Goal: Complete application form

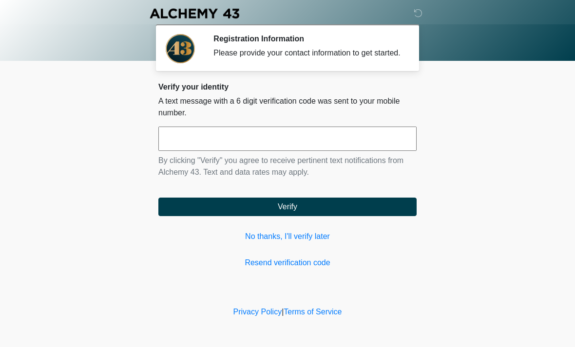
click at [194, 146] on input "text" at bounding box center [287, 139] width 258 height 24
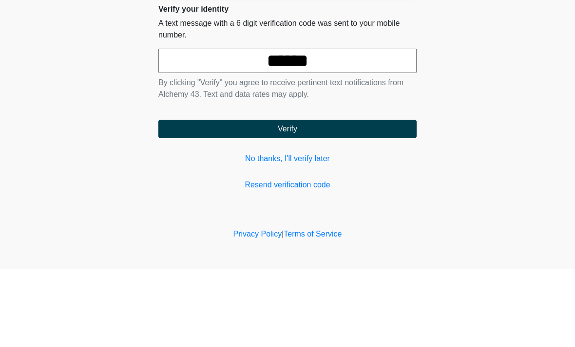
type input "******"
click at [214, 198] on button "Verify" at bounding box center [287, 207] width 258 height 19
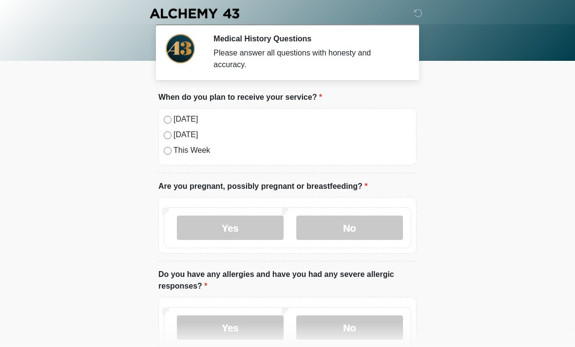
click at [325, 229] on label "No" at bounding box center [349, 228] width 107 height 24
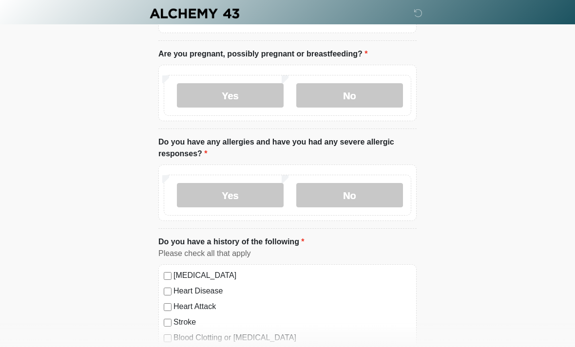
scroll to position [144, 0]
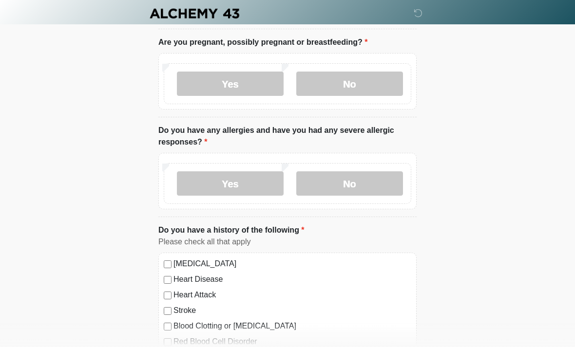
click at [334, 176] on label "No" at bounding box center [349, 184] width 107 height 24
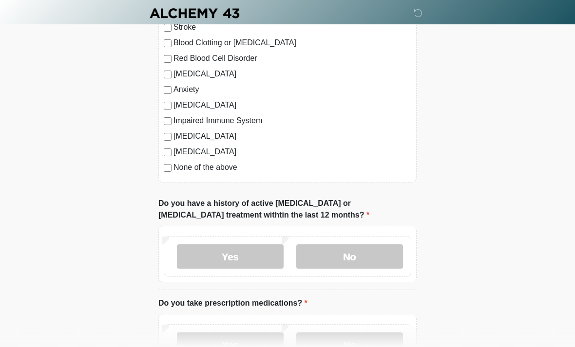
scroll to position [429, 0]
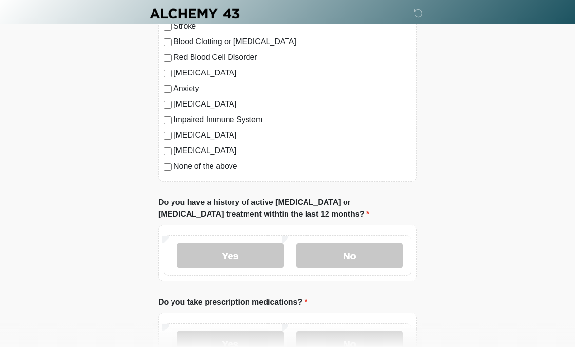
click at [332, 258] on label "No" at bounding box center [349, 256] width 107 height 24
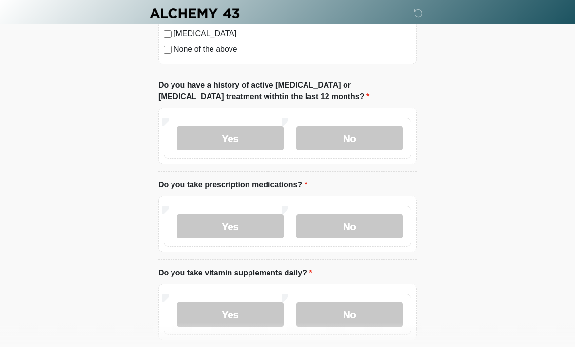
scroll to position [547, 0]
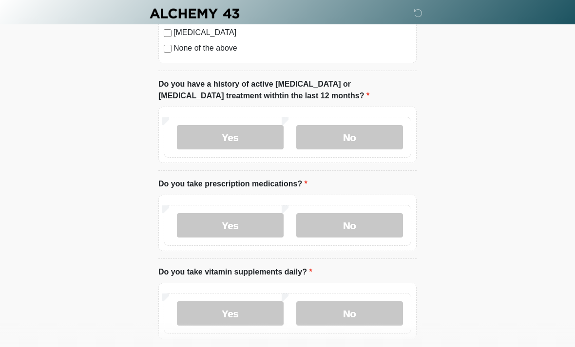
click at [332, 225] on label "No" at bounding box center [349, 225] width 107 height 24
click at [208, 320] on label "Yes" at bounding box center [230, 314] width 107 height 24
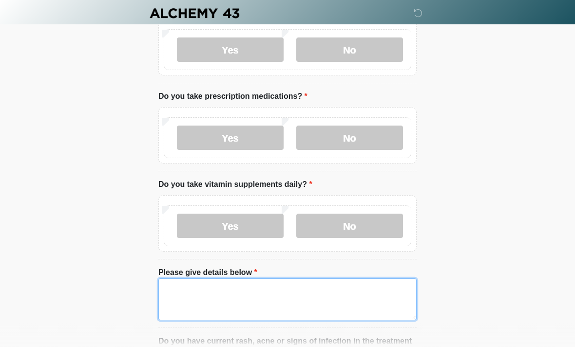
click at [185, 305] on textarea "Please give details below" at bounding box center [287, 300] width 258 height 42
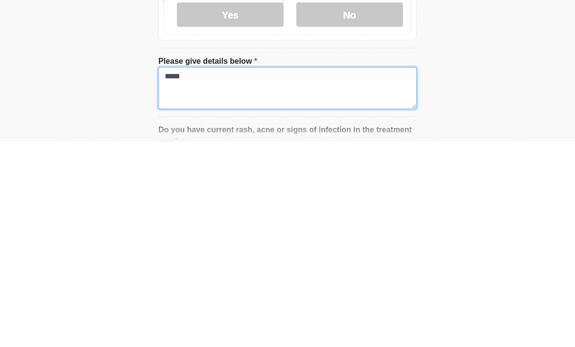
type textarea "*****"
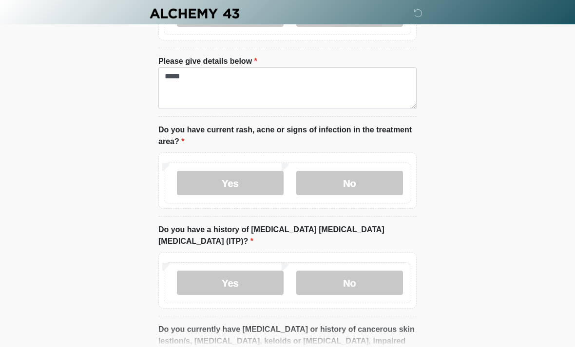
click at [333, 175] on label "No" at bounding box center [349, 183] width 107 height 24
click at [329, 271] on label "No" at bounding box center [349, 283] width 107 height 24
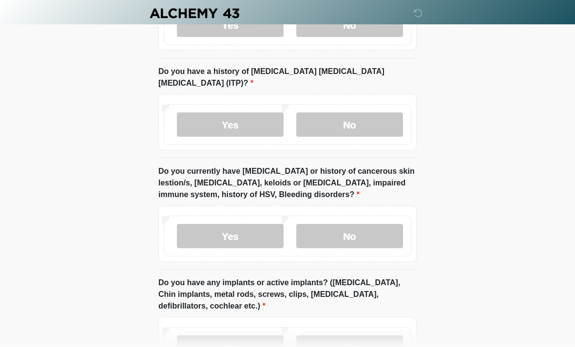
scroll to position [1006, 0]
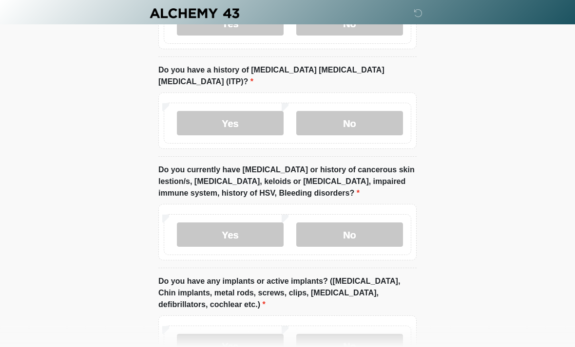
click at [333, 223] on label "No" at bounding box center [349, 235] width 107 height 24
click at [342, 334] on label "No" at bounding box center [349, 346] width 107 height 24
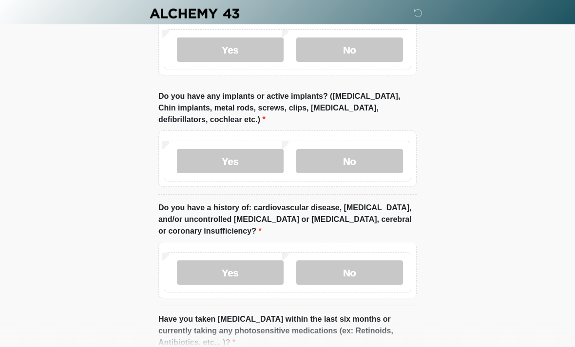
scroll to position [1196, 0]
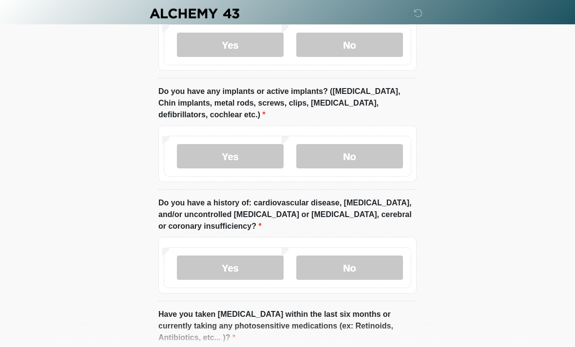
click at [334, 256] on label "No" at bounding box center [349, 268] width 107 height 24
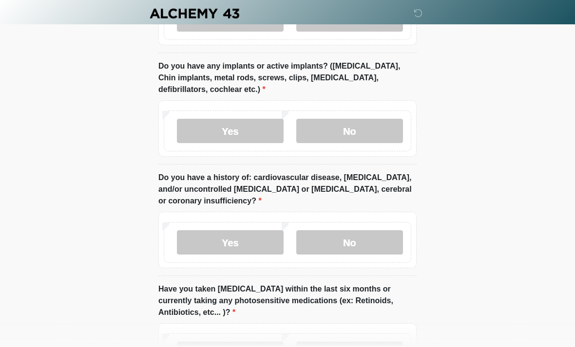
scroll to position [1295, 0]
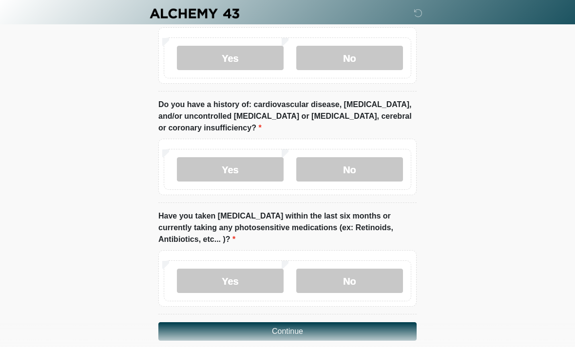
click at [341, 269] on label "No" at bounding box center [349, 281] width 107 height 24
click at [177, 323] on button "Continue" at bounding box center [287, 332] width 258 height 19
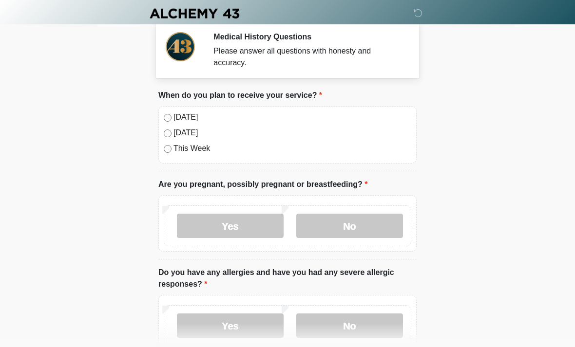
scroll to position [0, 0]
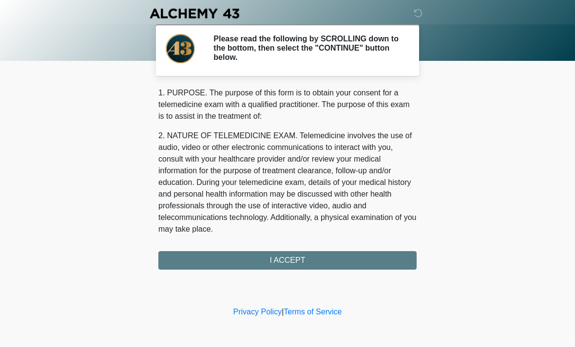
click at [184, 256] on div "1. PURPOSE. The purpose of this form is to obtain your consent for a telemedici…" at bounding box center [287, 178] width 258 height 183
click at [209, 261] on div "1. PURPOSE. The purpose of this form is to obtain your consent for a telemedici…" at bounding box center [287, 178] width 258 height 183
click at [258, 259] on div "1. PURPOSE. The purpose of this form is to obtain your consent for a telemedici…" at bounding box center [287, 178] width 258 height 183
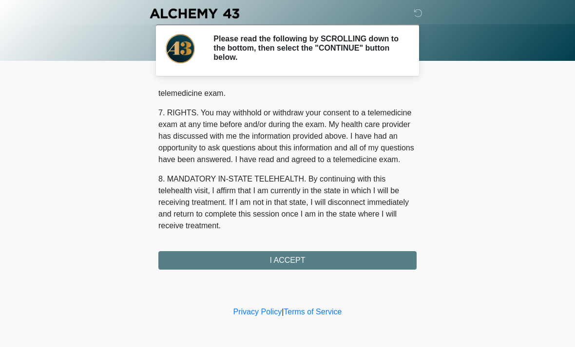
scroll to position [413, 0]
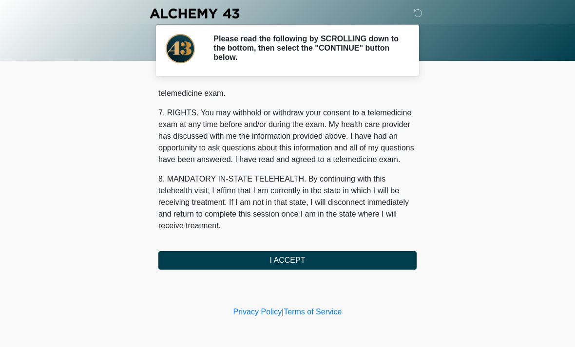
click at [280, 267] on button "I ACCEPT" at bounding box center [287, 260] width 258 height 19
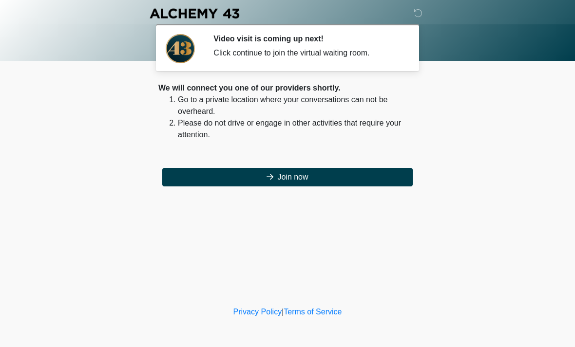
click at [212, 179] on button "Join now" at bounding box center [287, 177] width 250 height 19
